Goal: Information Seeking & Learning: Learn about a topic

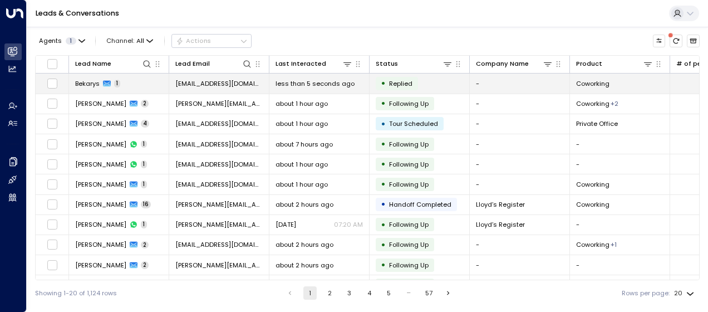
click at [186, 88] on td "[EMAIL_ADDRESS][DOMAIN_NAME]" at bounding box center [219, 82] width 100 height 19
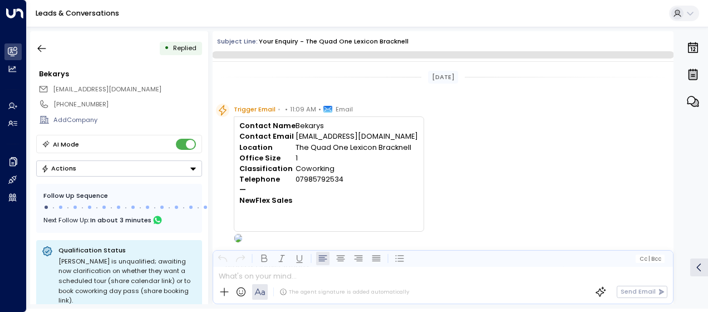
scroll to position [314, 0]
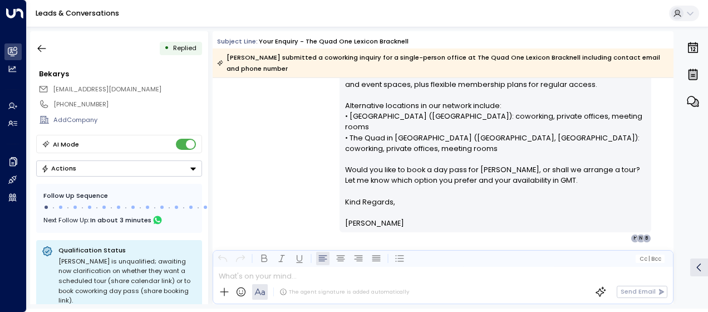
click at [186, 88] on div "[EMAIL_ADDRESS][DOMAIN_NAME]" at bounding box center [120, 89] width 164 height 14
click at [285, 138] on div "[PERSON_NAME] • 11:11 AM • Email Hi [PERSON_NAME], Thank you for your interest …" at bounding box center [443, 98] width 461 height 287
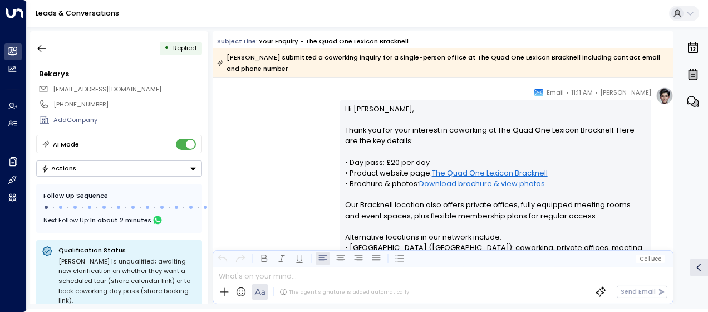
scroll to position [180, 0]
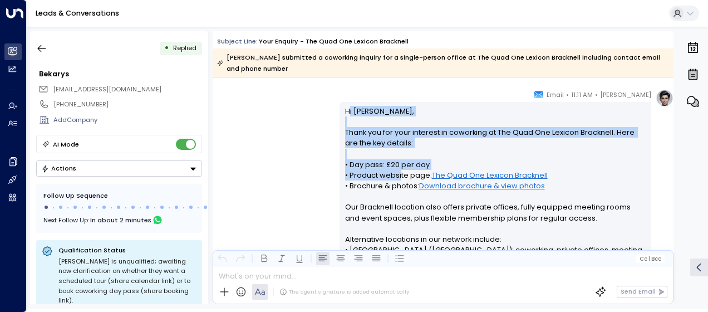
drag, startPoint x: 345, startPoint y: 108, endPoint x: 397, endPoint y: 174, distance: 83.5
click at [397, 174] on p "Hi [PERSON_NAME], Thank you for your interest in coworking at The Quad One Lexi…" at bounding box center [495, 218] width 301 height 224
drag, startPoint x: 397, startPoint y: 174, endPoint x: 297, endPoint y: 132, distance: 108.8
click at [297, 132] on div "[PERSON_NAME] • 11:11 AM • Email Hi [PERSON_NAME], Thank you for your interest …" at bounding box center [443, 232] width 461 height 287
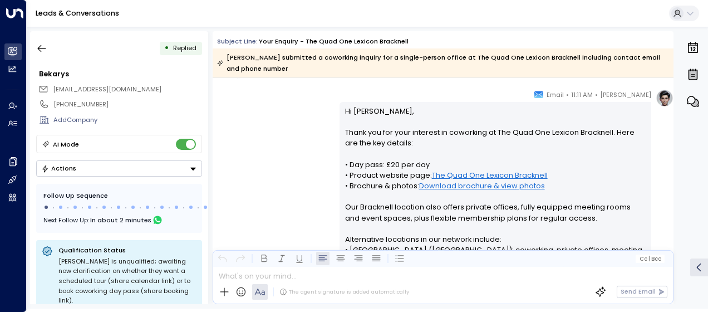
click at [324, 109] on div "[PERSON_NAME] • 11:11 AM • Email Hi [PERSON_NAME], Thank you for your interest …" at bounding box center [443, 232] width 461 height 287
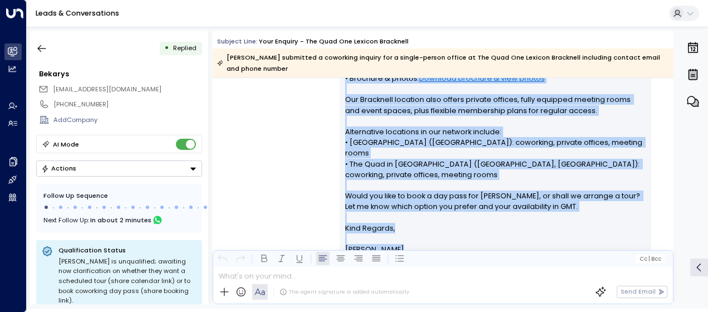
scroll to position [330, 0]
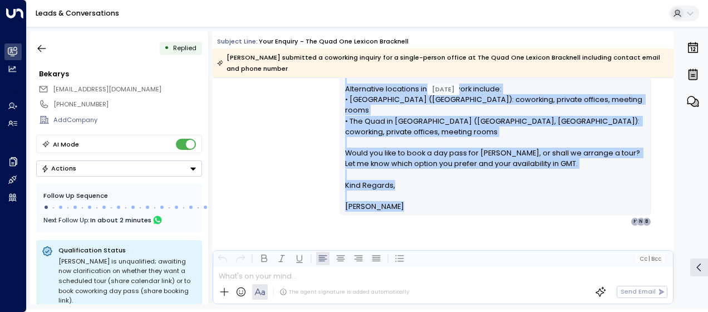
drag, startPoint x: 342, startPoint y: 109, endPoint x: 439, endPoint y: 305, distance: 219.0
click at [439, 305] on div "• Replied Bekarys [EMAIL_ADDRESS][DOMAIN_NAME] [PHONE_NUMBER] Add Company AI Mo…" at bounding box center [367, 168] width 681 height 282
click at [371, 135] on p "Hi [PERSON_NAME], Thank you for your interest in coworking at The Quad One Lexi…" at bounding box center [495, 67] width 301 height 224
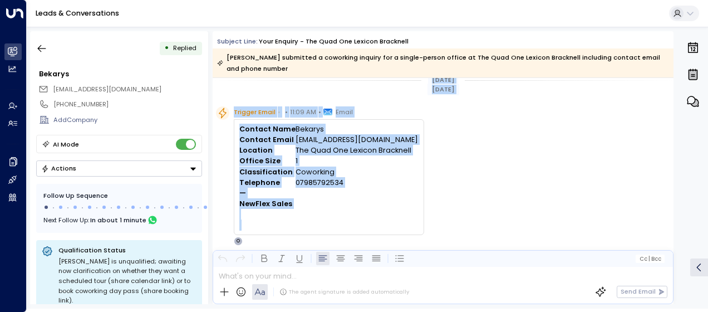
scroll to position [0, 0]
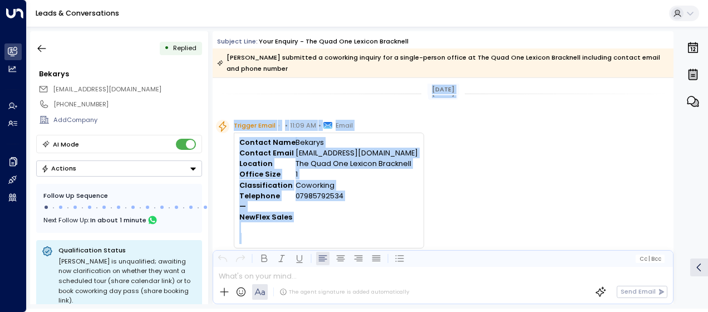
drag, startPoint x: 390, startPoint y: 188, endPoint x: 321, endPoint y: 83, distance: 125.3
drag, startPoint x: 321, startPoint y: 83, endPoint x: 316, endPoint y: 155, distance: 71.4
copy div "Lorem Ipsum Dolorsi Ametc • • 70:38 AD • Elits Doeiusm Temp Incidid Utlabor Etd…"
